Goal: Information Seeking & Learning: Compare options

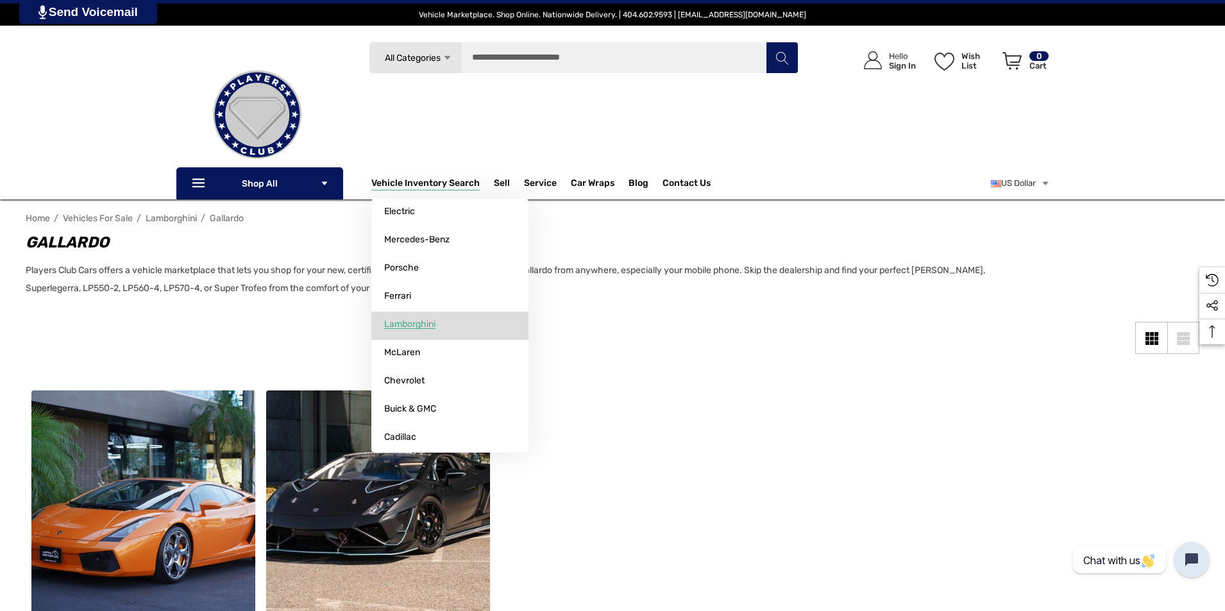
click at [428, 323] on span "Lamborghini" at bounding box center [409, 325] width 51 height 12
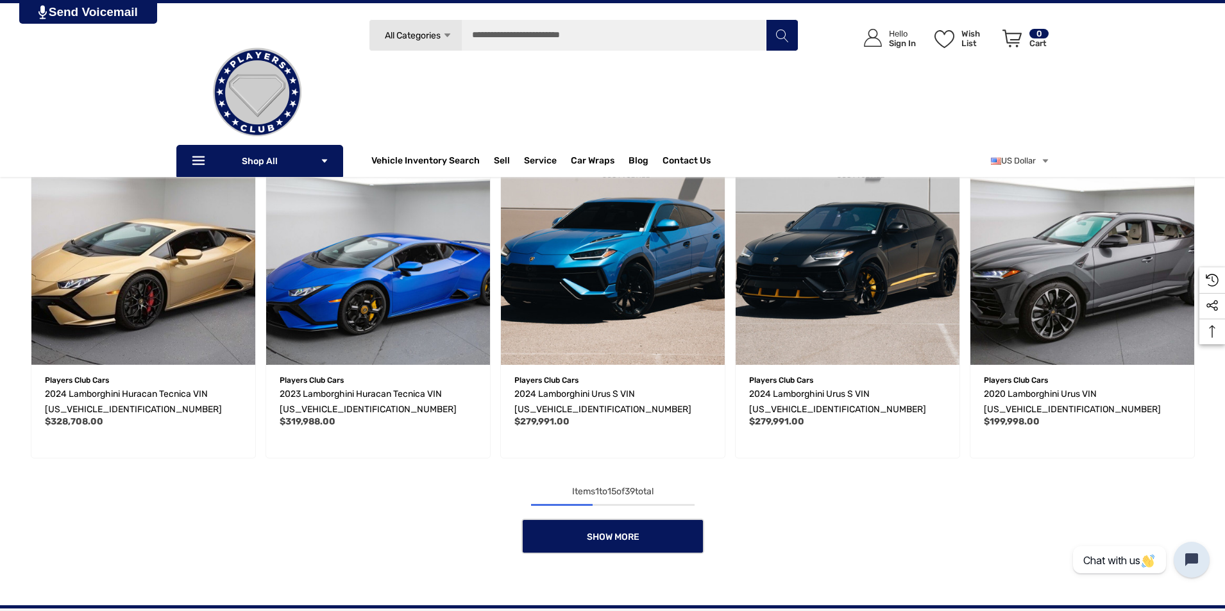
scroll to position [641, 0]
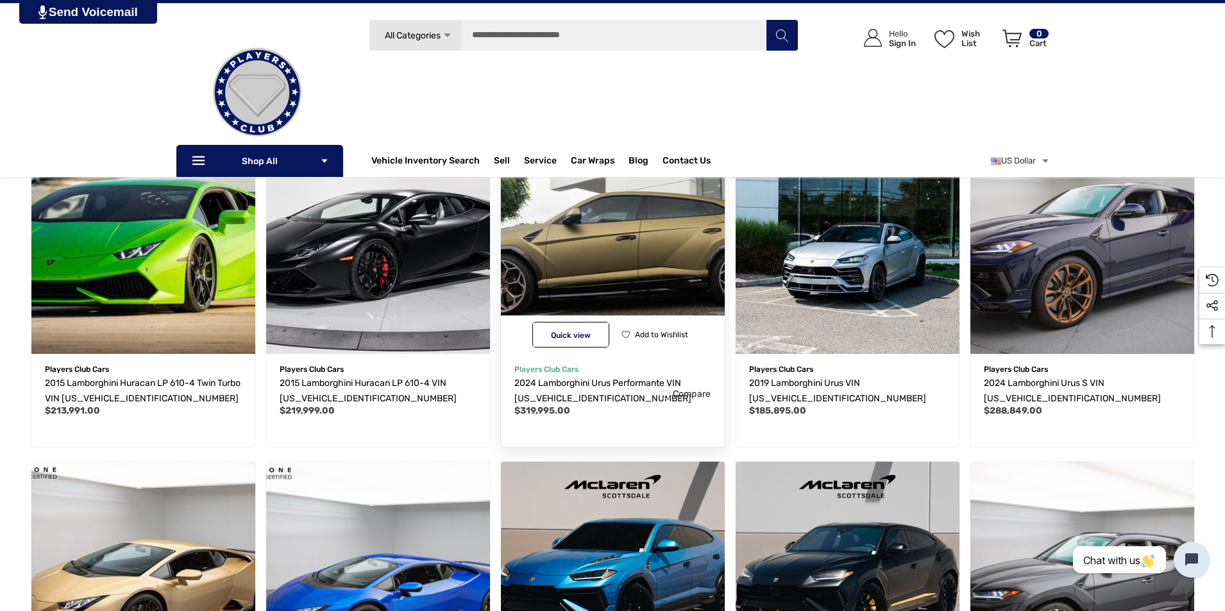
click at [571, 248] on img "2024 Lamborghini Urus Performante VIN ZPBUC3ZL9RLA30173,$319,995.00\a" at bounding box center [612, 242] width 246 height 246
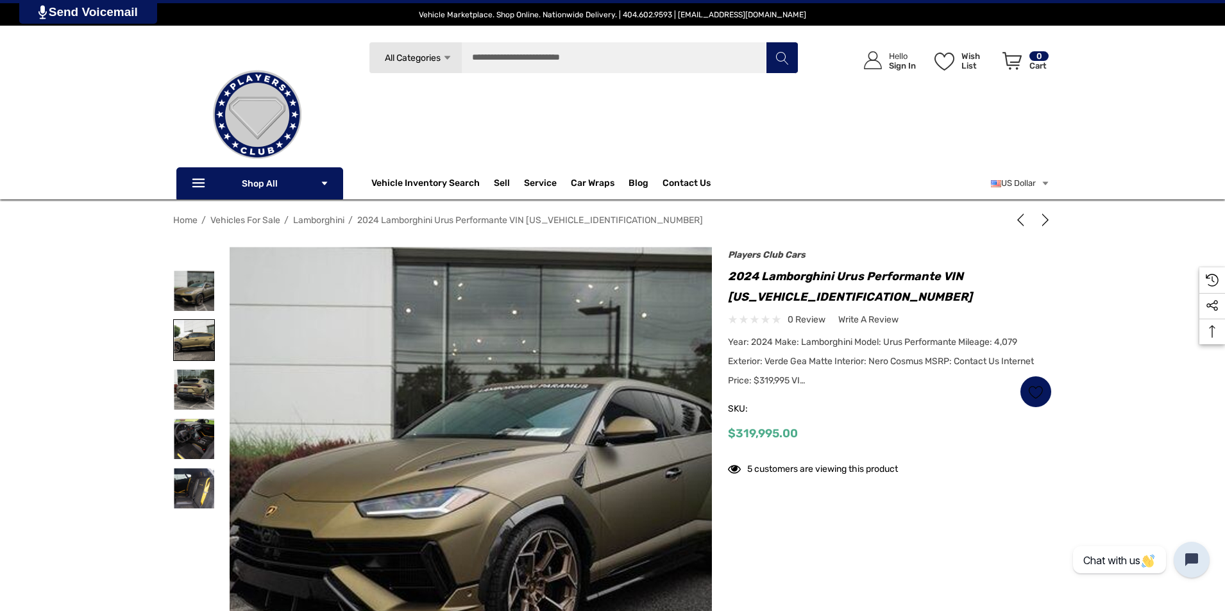
click at [187, 343] on img at bounding box center [194, 340] width 40 height 40
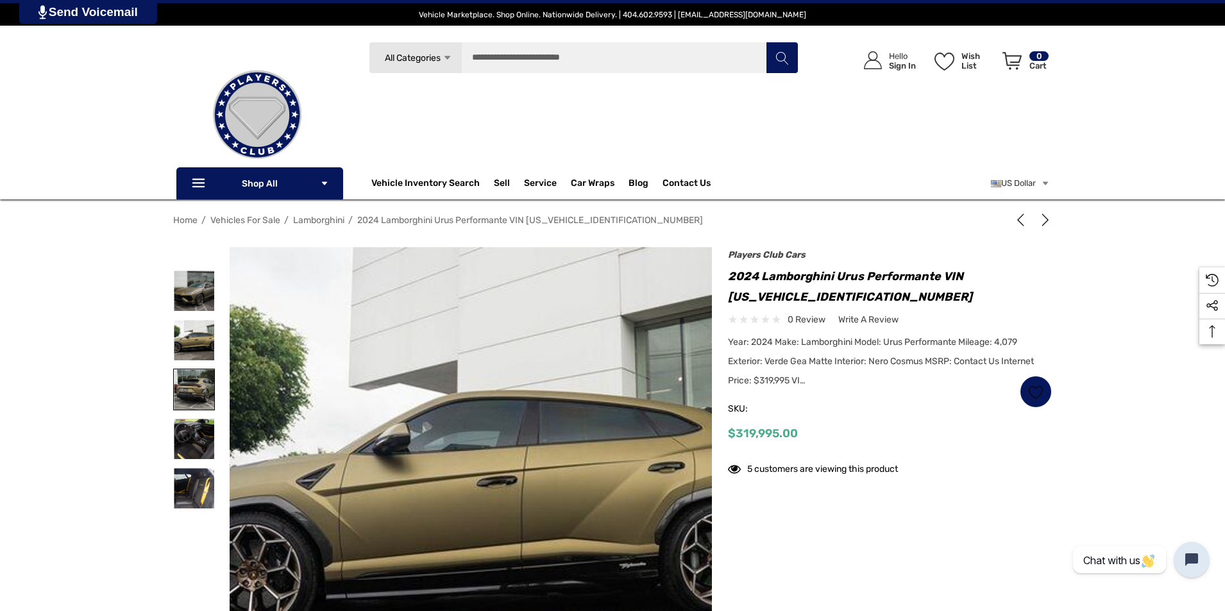
click at [192, 383] on img at bounding box center [194, 389] width 40 height 40
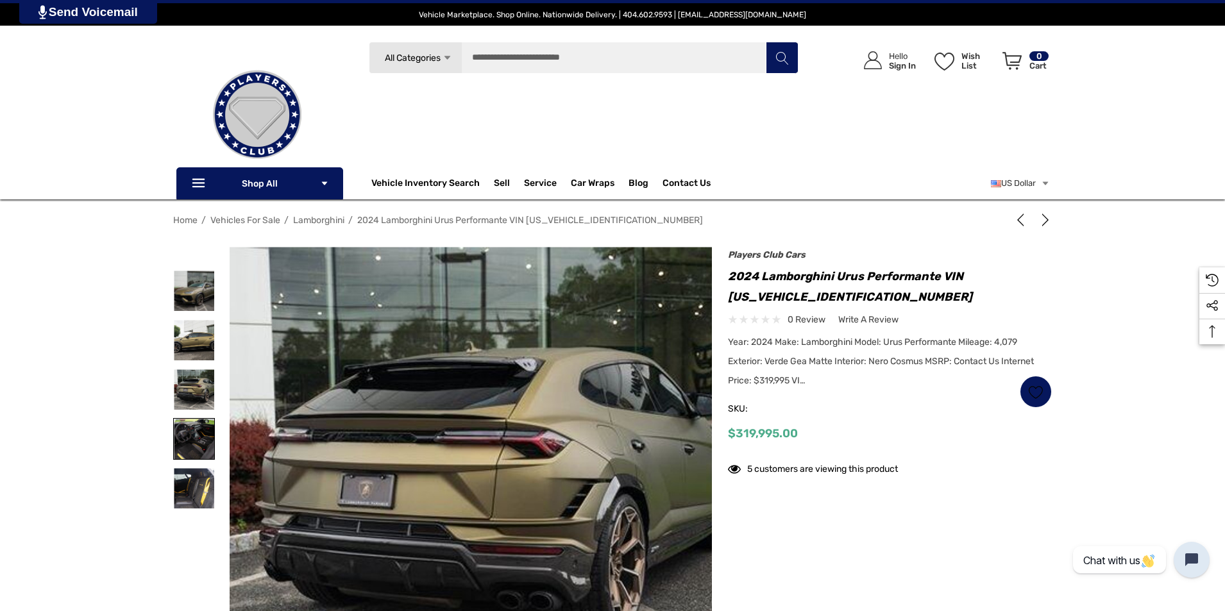
click at [200, 438] on img at bounding box center [194, 439] width 40 height 40
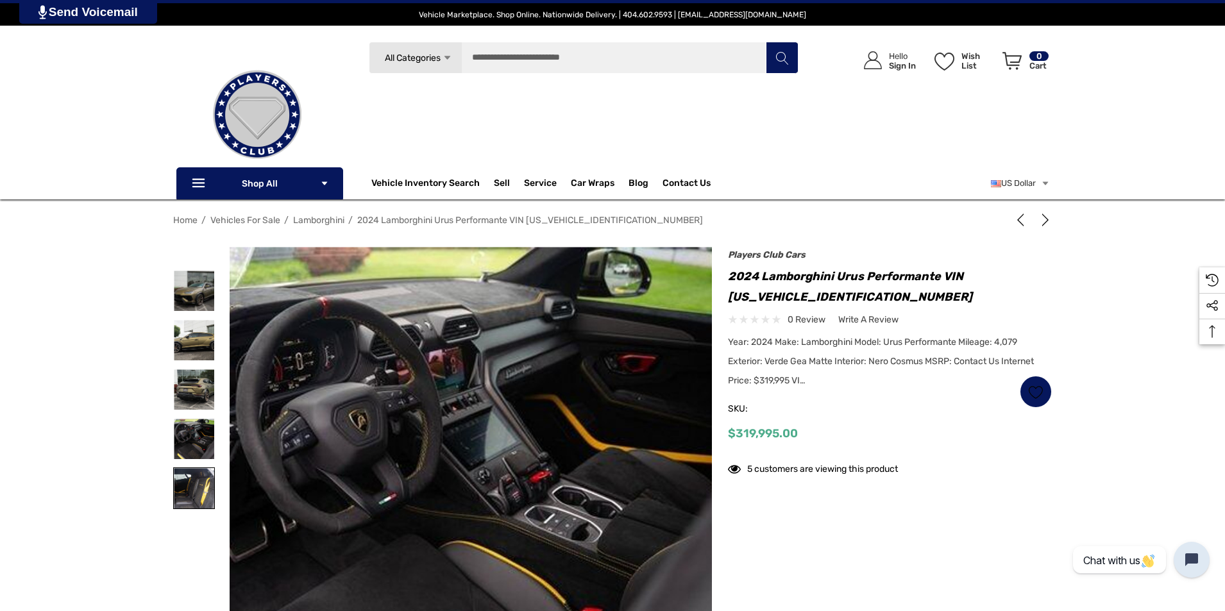
click at [183, 477] on img at bounding box center [194, 488] width 40 height 40
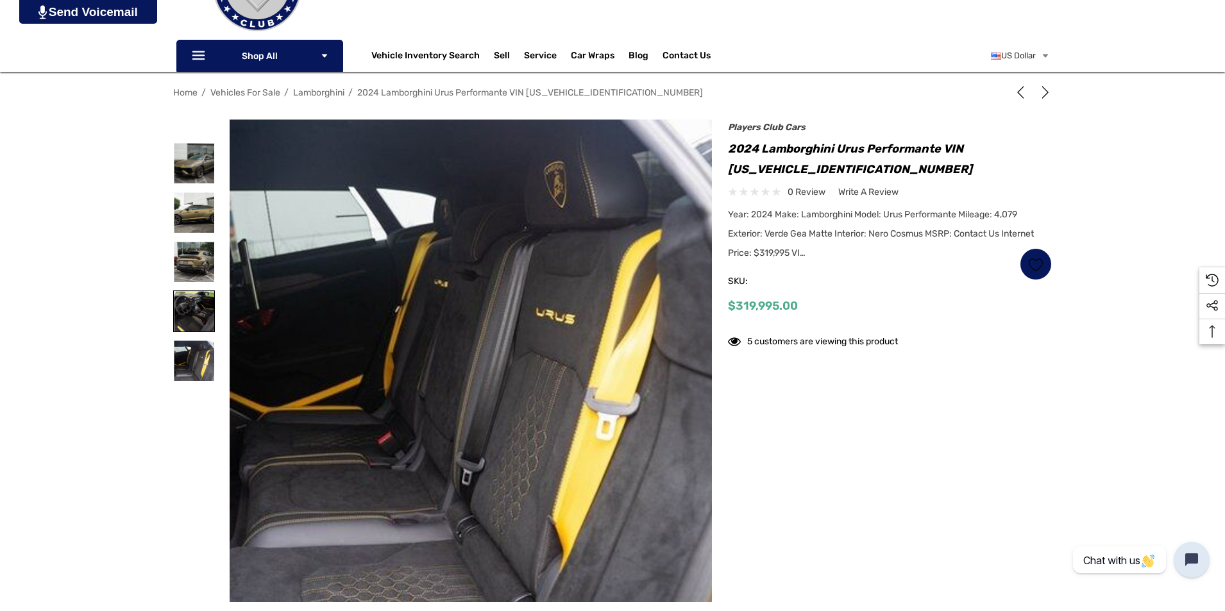
scroll to position [192, 0]
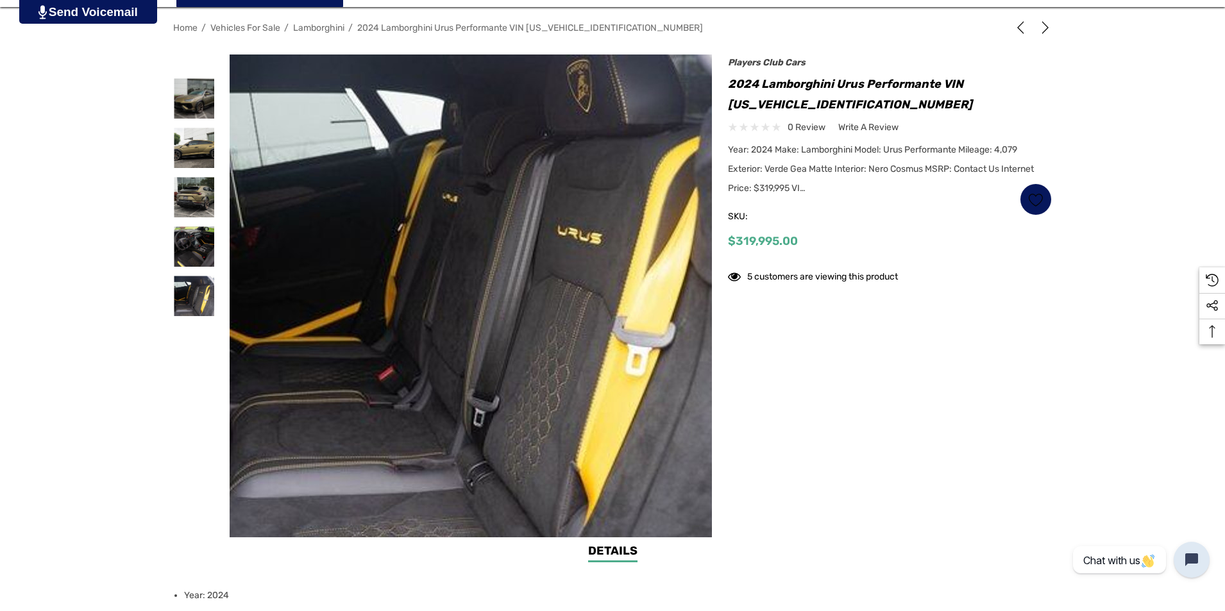
drag, startPoint x: 449, startPoint y: 370, endPoint x: 221, endPoint y: 335, distance: 230.9
click at [221, 335] on div "Previous Next 1" at bounding box center [442, 296] width 539 height 483
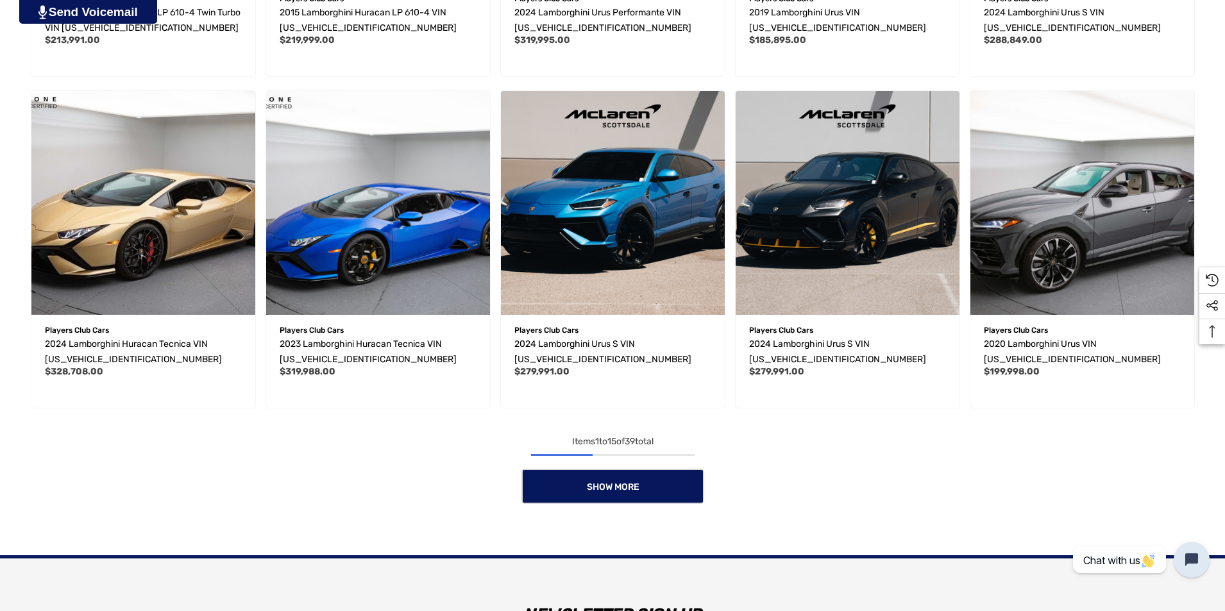
scroll to position [1090, 0]
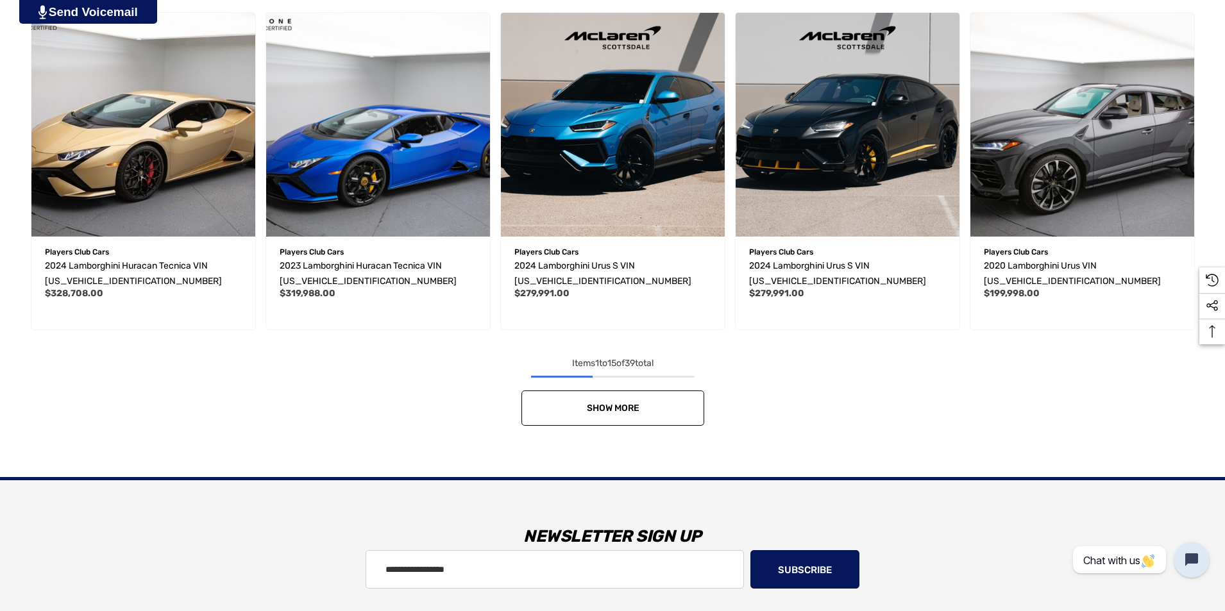
click at [603, 408] on span "Show More" at bounding box center [612, 408] width 53 height 11
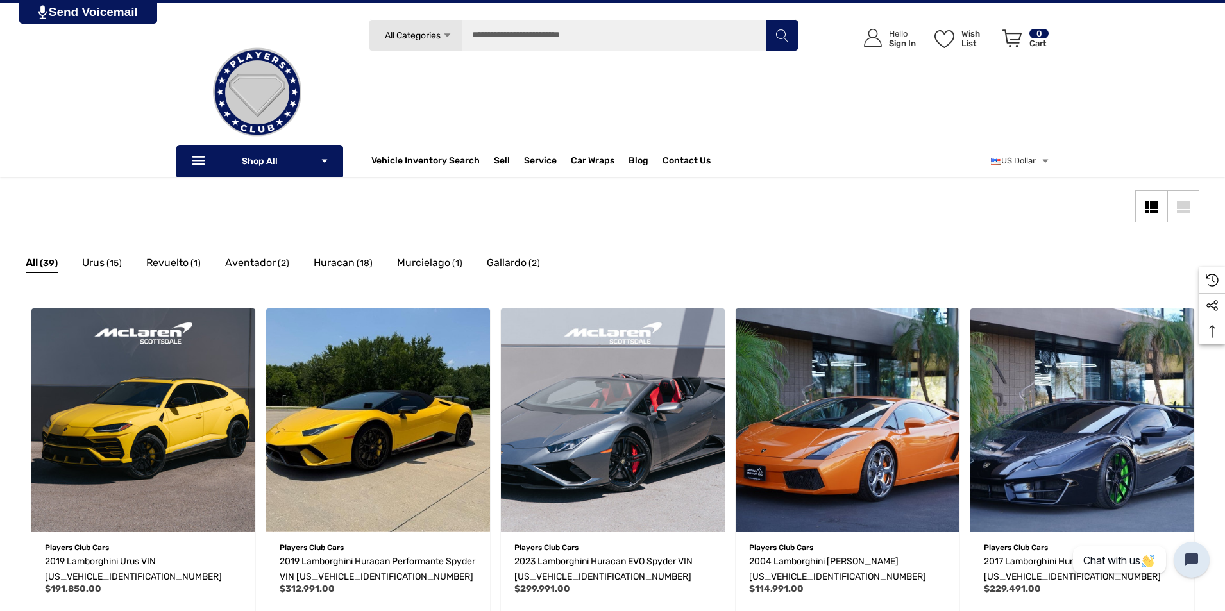
scroll to position [128, 0]
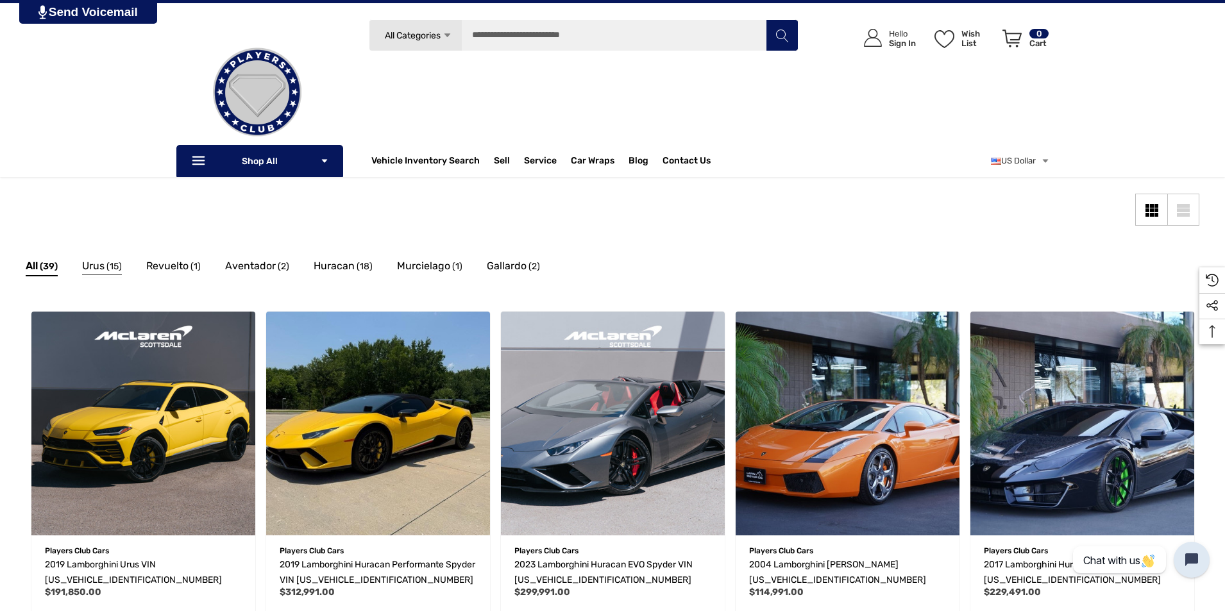
click at [94, 260] on span "Urus" at bounding box center [93, 266] width 22 height 17
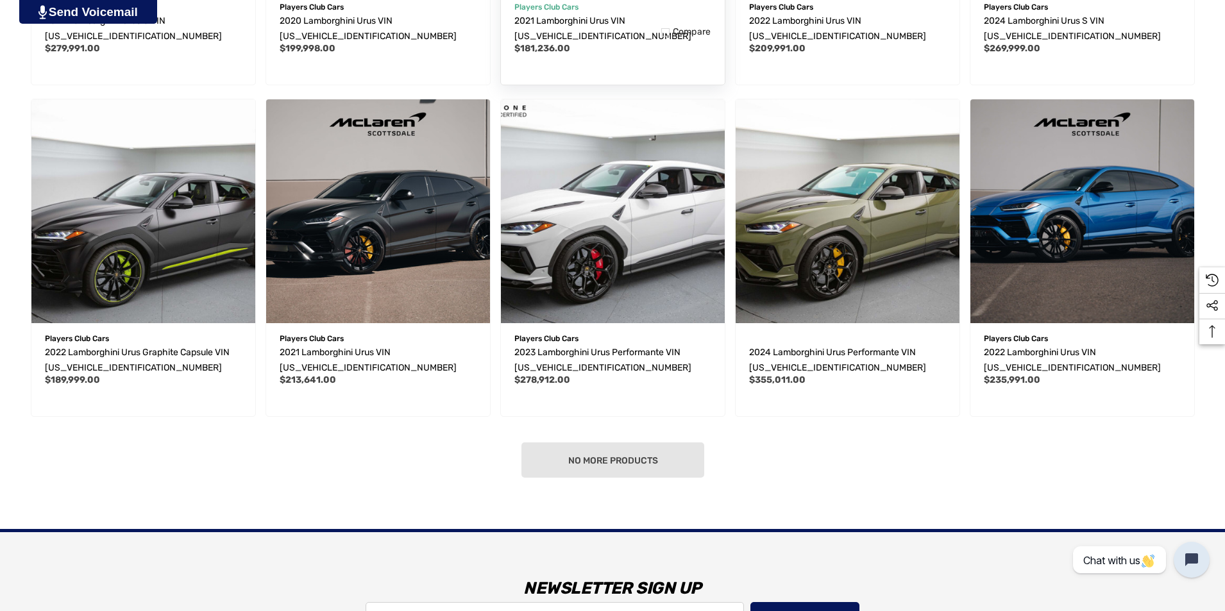
scroll to position [1265, 0]
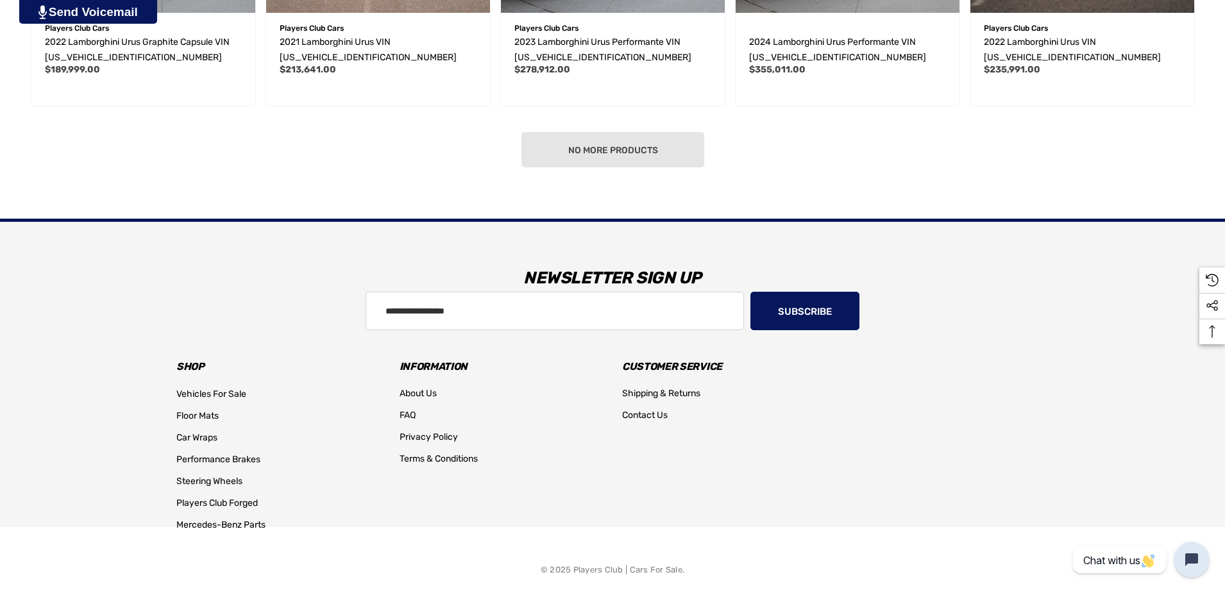
click at [601, 153] on div "No more products" at bounding box center [612, 149] width 1173 height 35
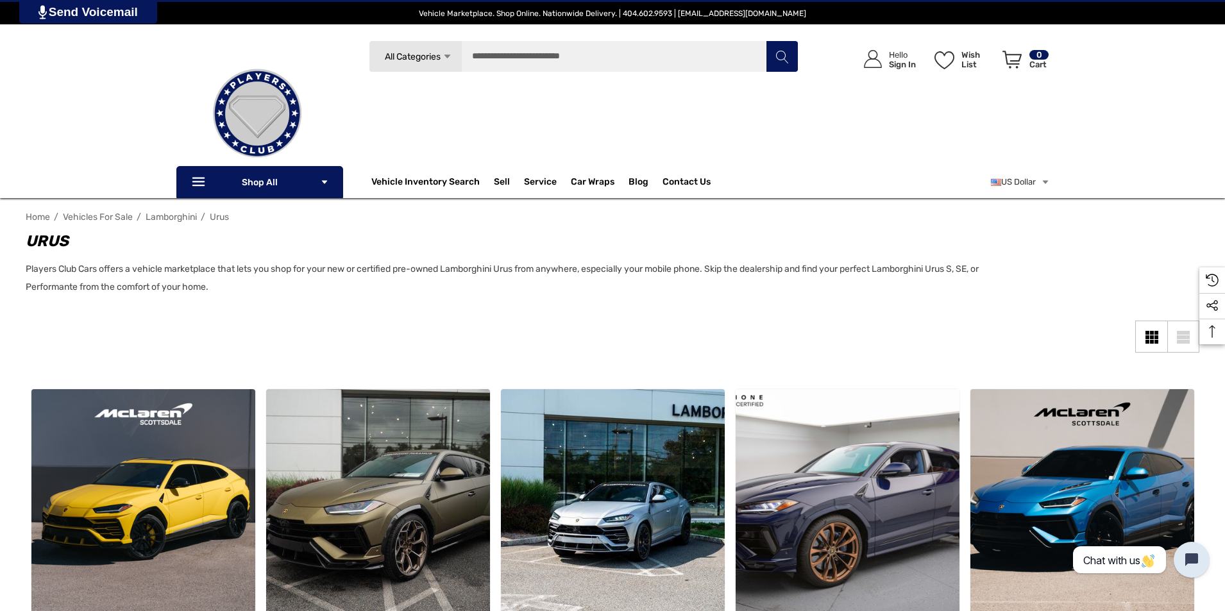
scroll to position [0, 0]
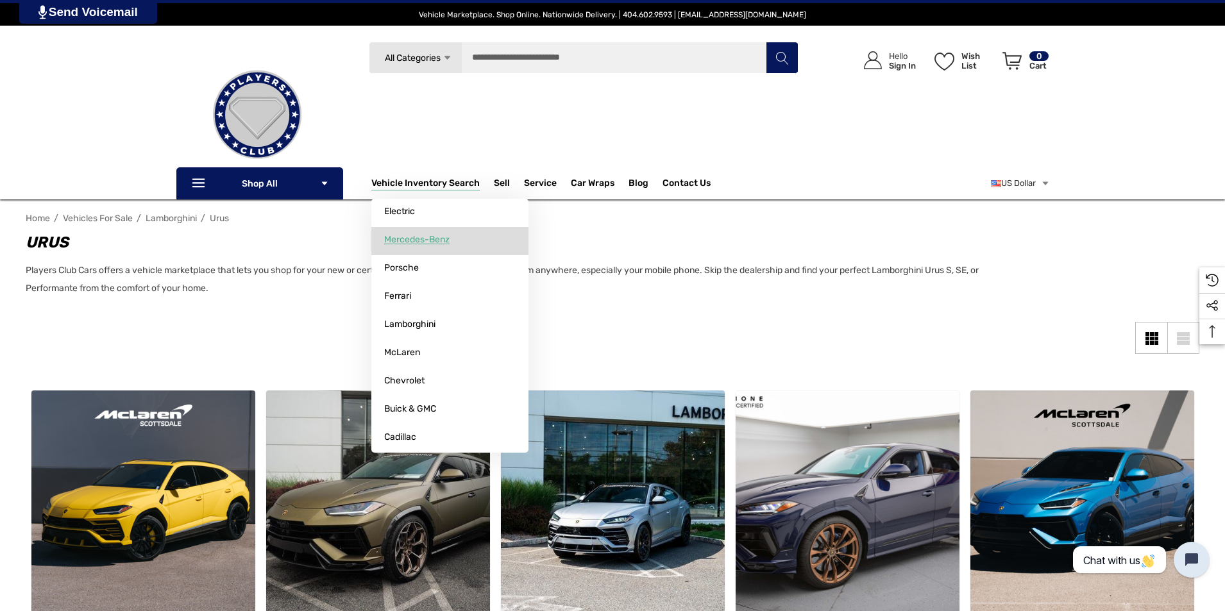
click at [421, 244] on span "Mercedes-Benz" at bounding box center [416, 240] width 65 height 12
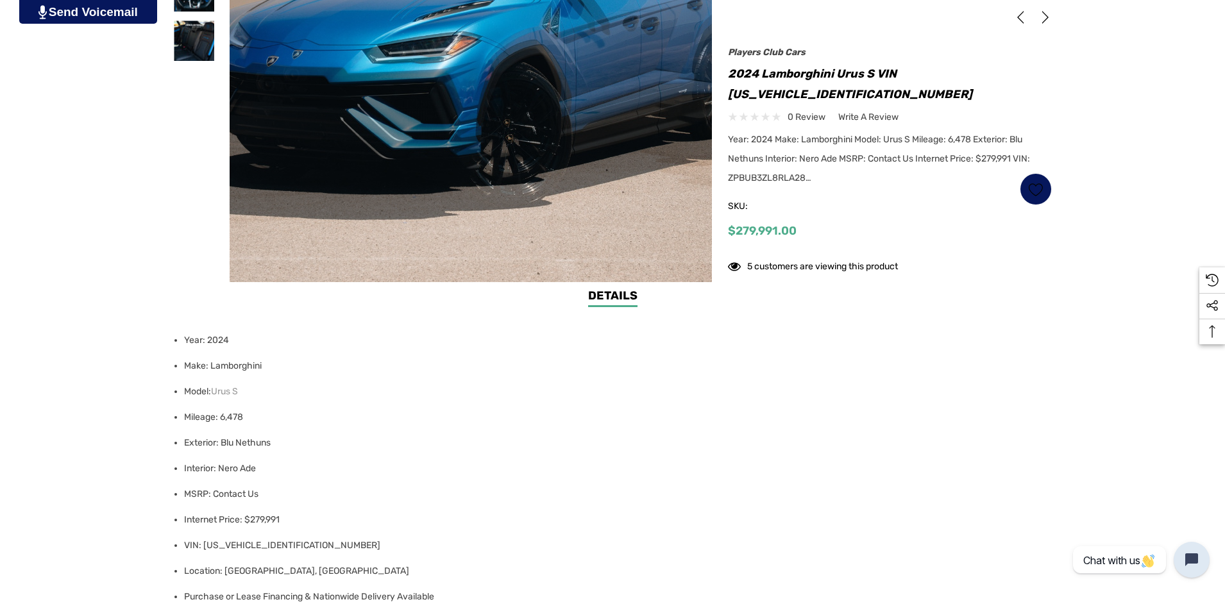
scroll to position [449, 0]
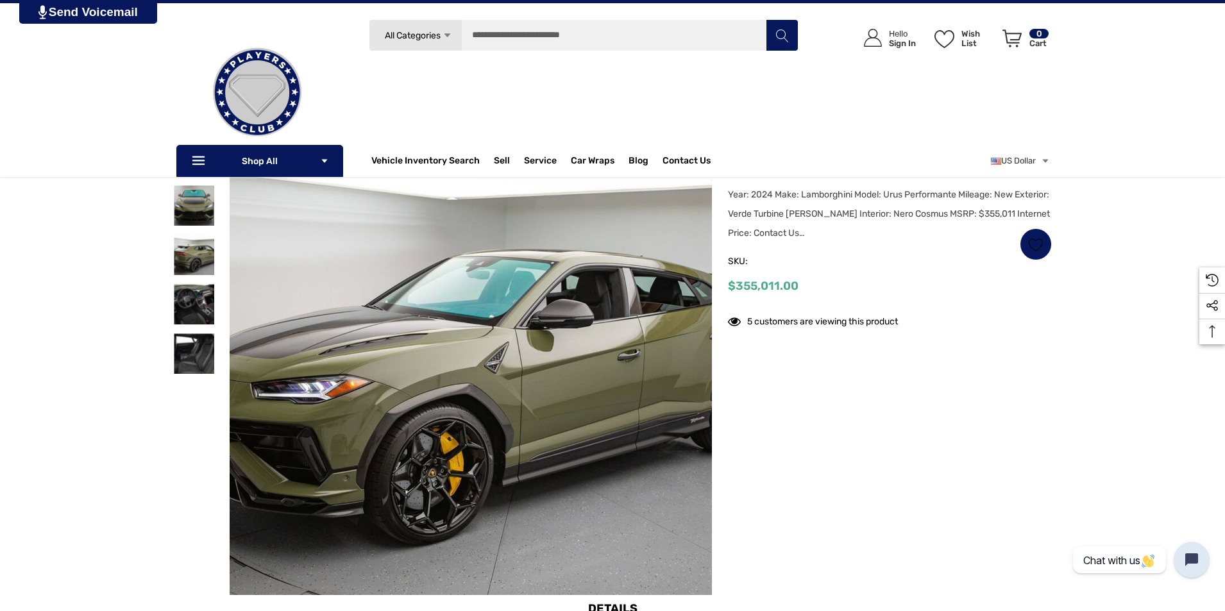
scroll to position [64, 0]
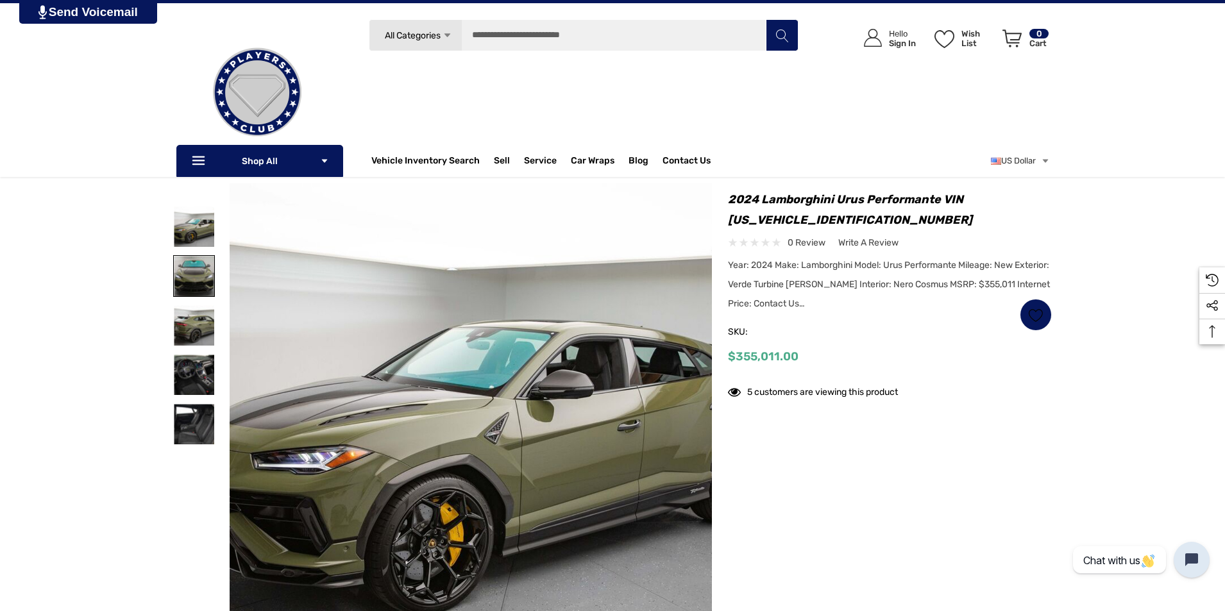
click at [187, 277] on img at bounding box center [194, 276] width 40 height 40
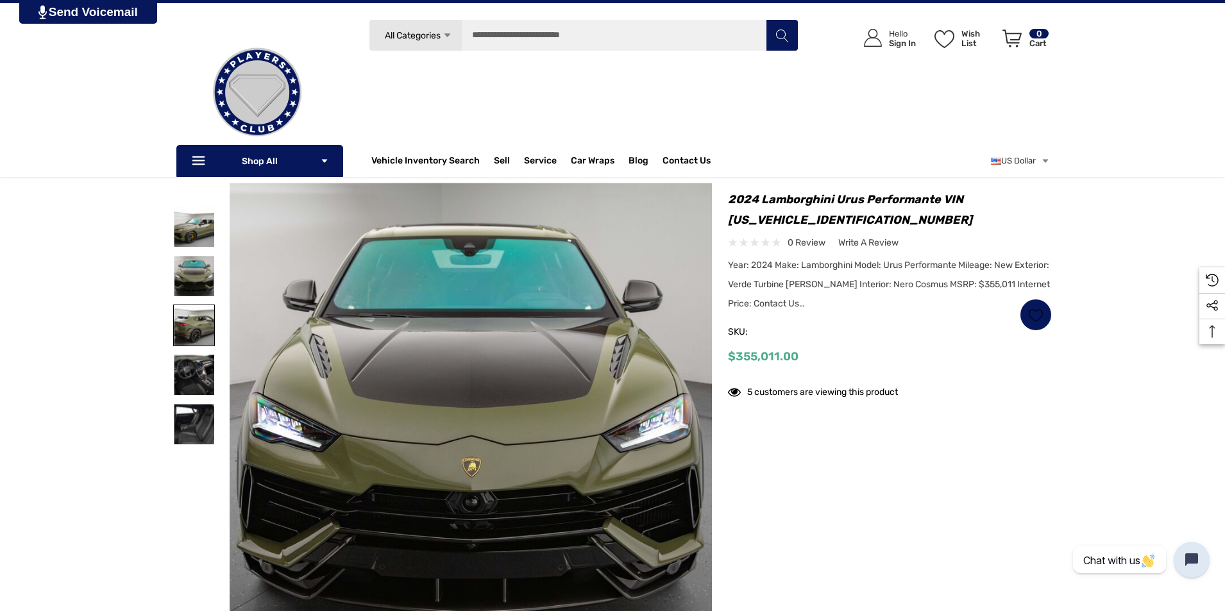
click at [193, 321] on img at bounding box center [194, 325] width 40 height 40
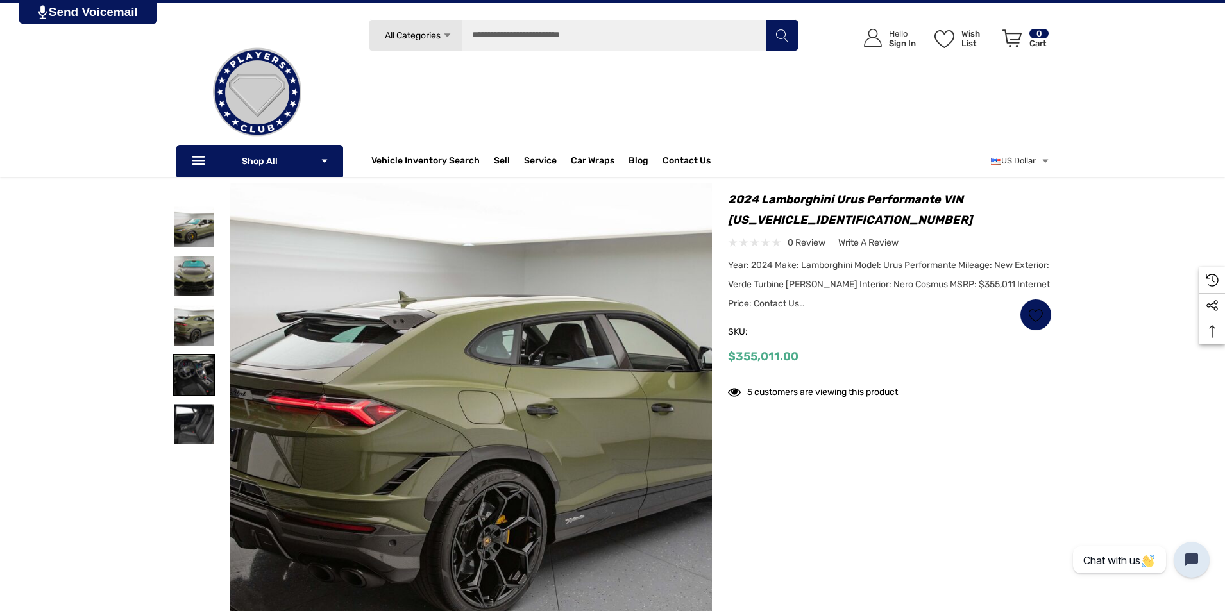
click at [200, 376] on img at bounding box center [194, 375] width 40 height 40
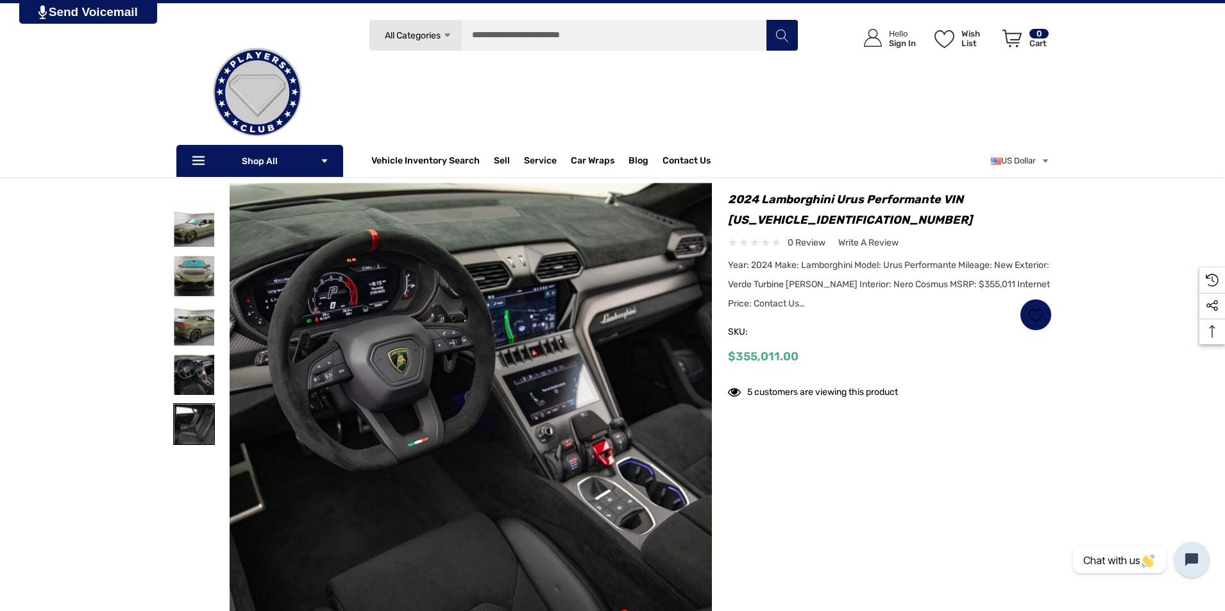
click at [207, 412] on img at bounding box center [194, 424] width 40 height 40
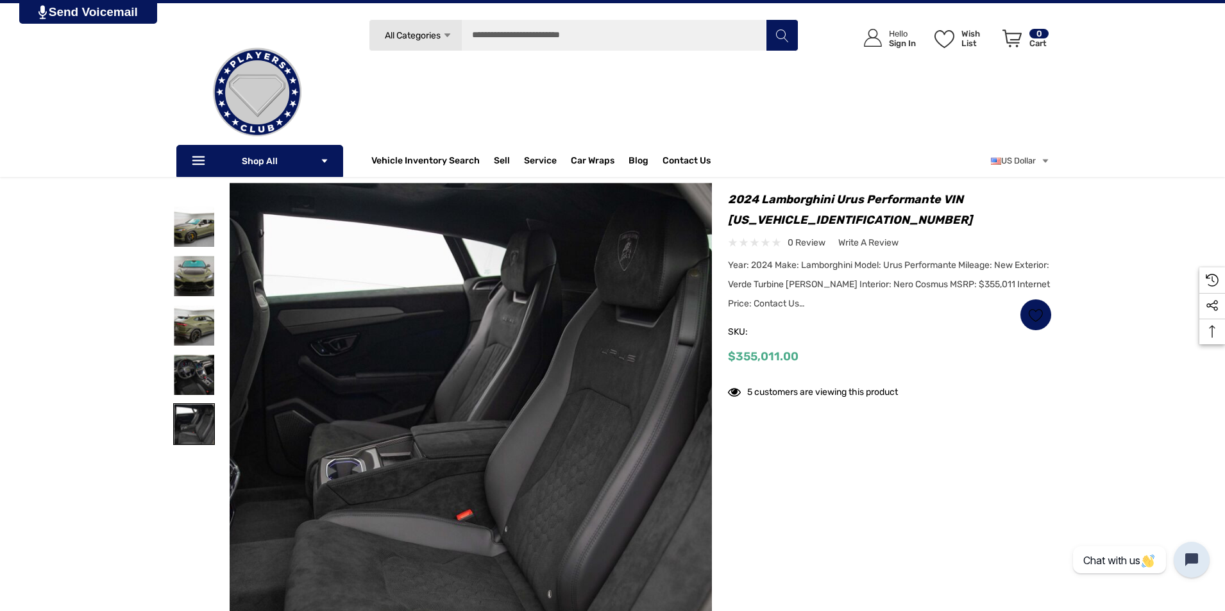
click at [210, 432] on img at bounding box center [194, 424] width 40 height 40
click at [211, 228] on img at bounding box center [194, 226] width 40 height 40
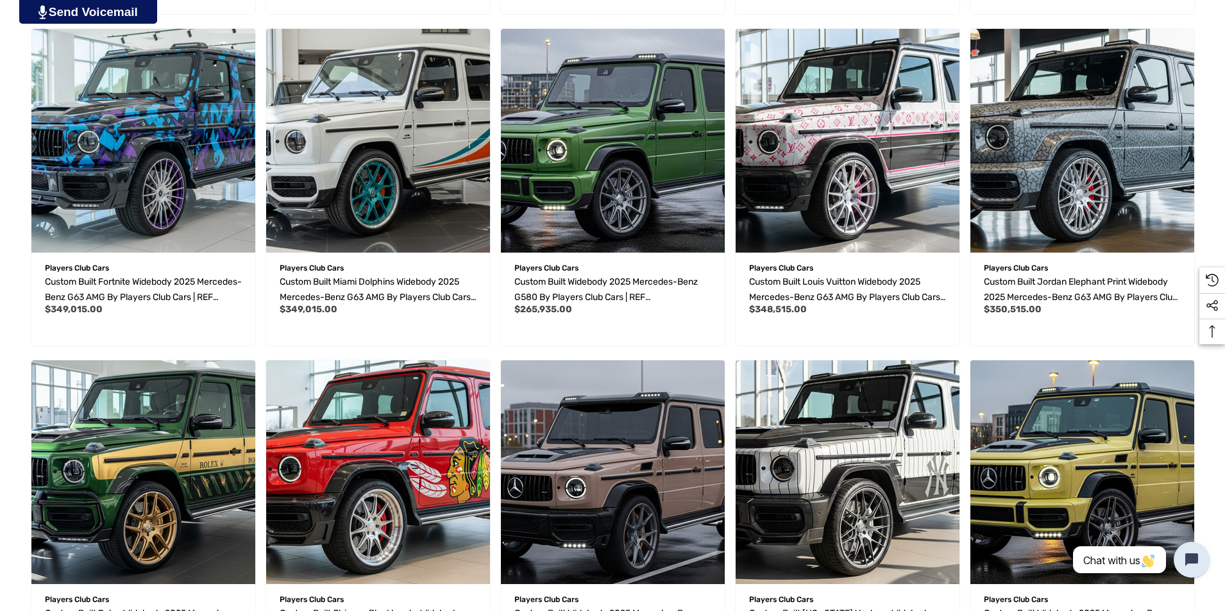
scroll to position [1090, 0]
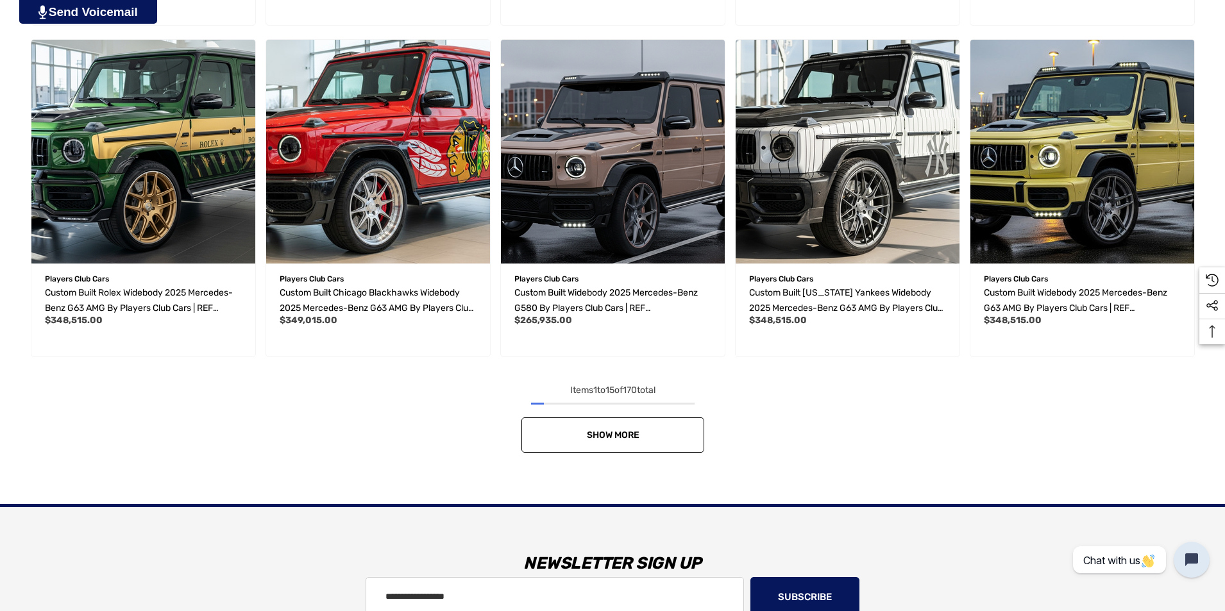
click at [620, 433] on span "Show More" at bounding box center [612, 435] width 53 height 11
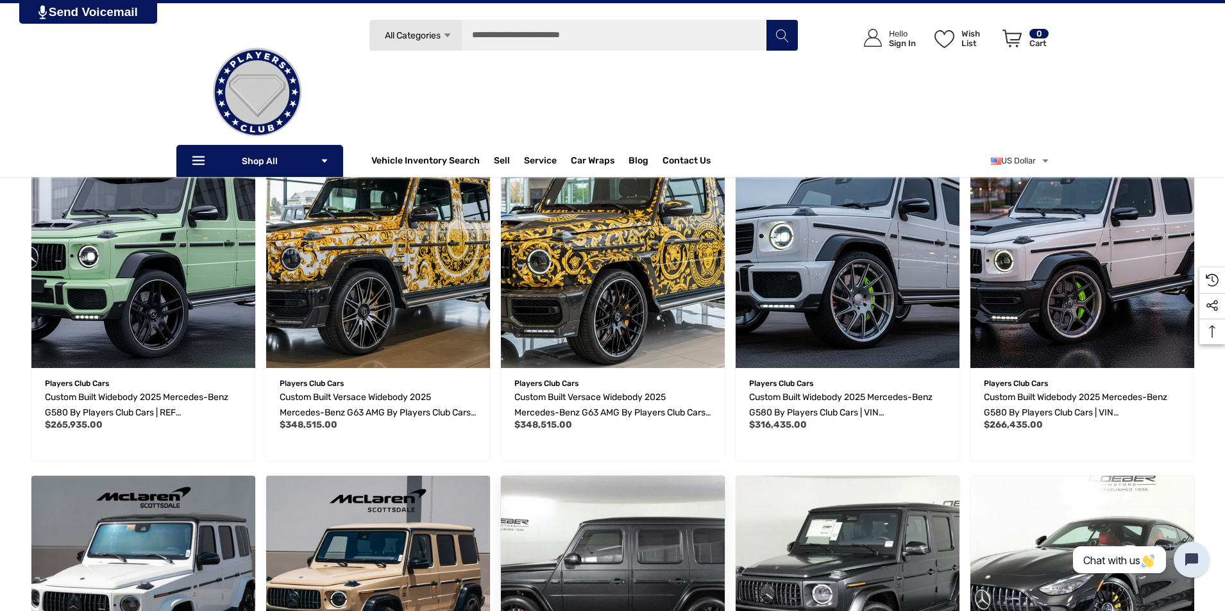
scroll to position [1539, 0]
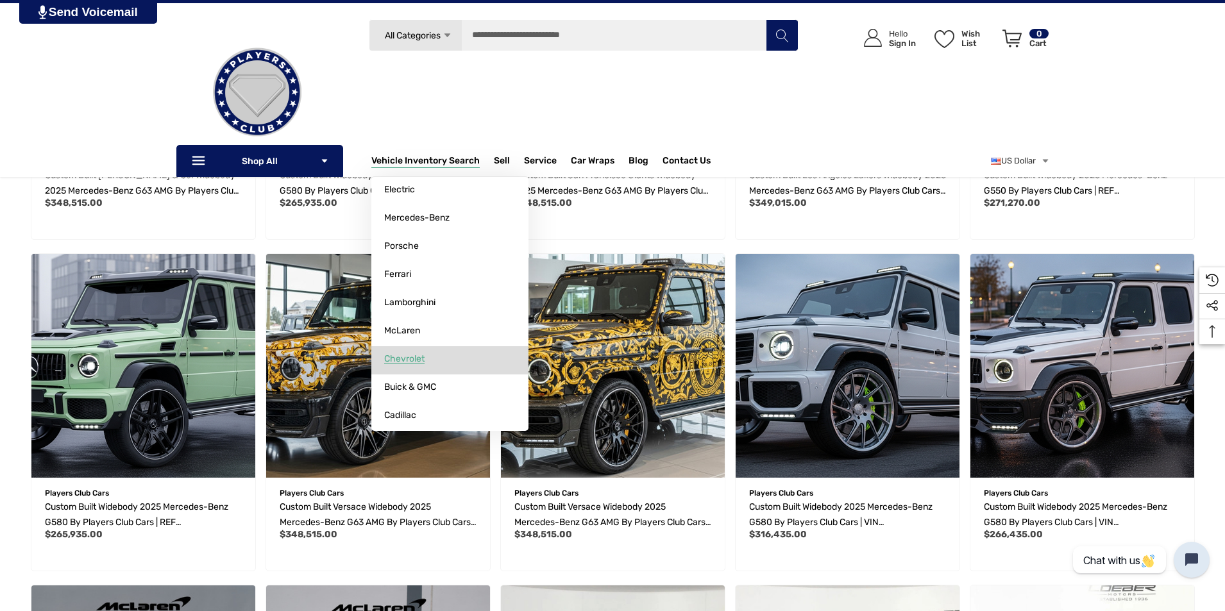
click at [407, 362] on span "Chevrolet" at bounding box center [404, 359] width 40 height 12
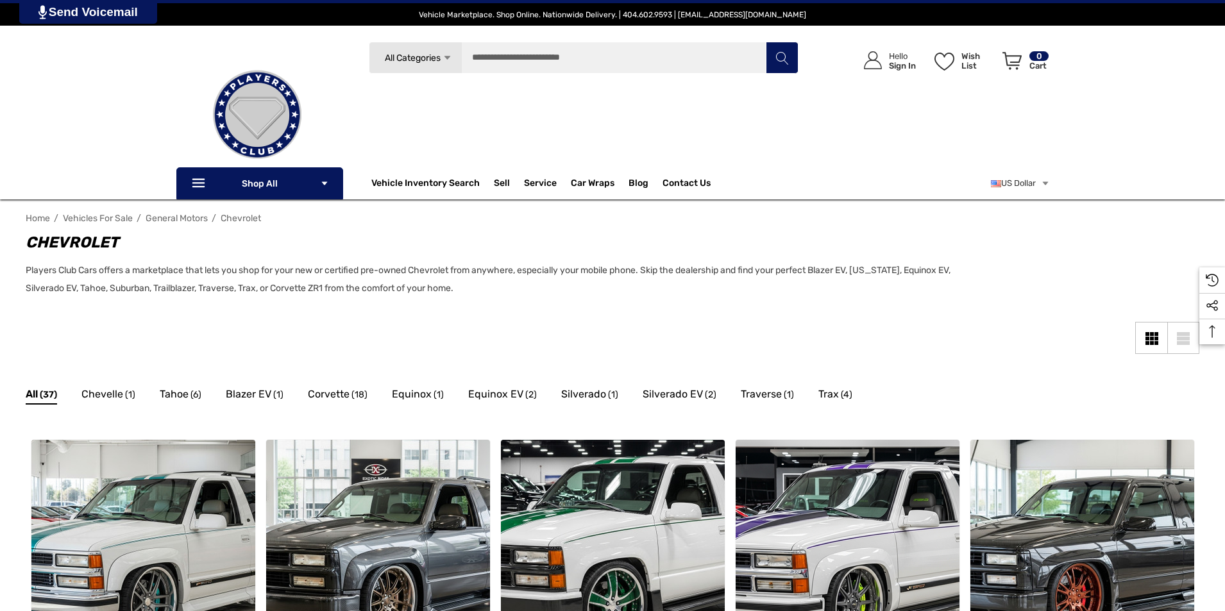
scroll to position [385, 0]
